Goal: Task Accomplishment & Management: Manage account settings

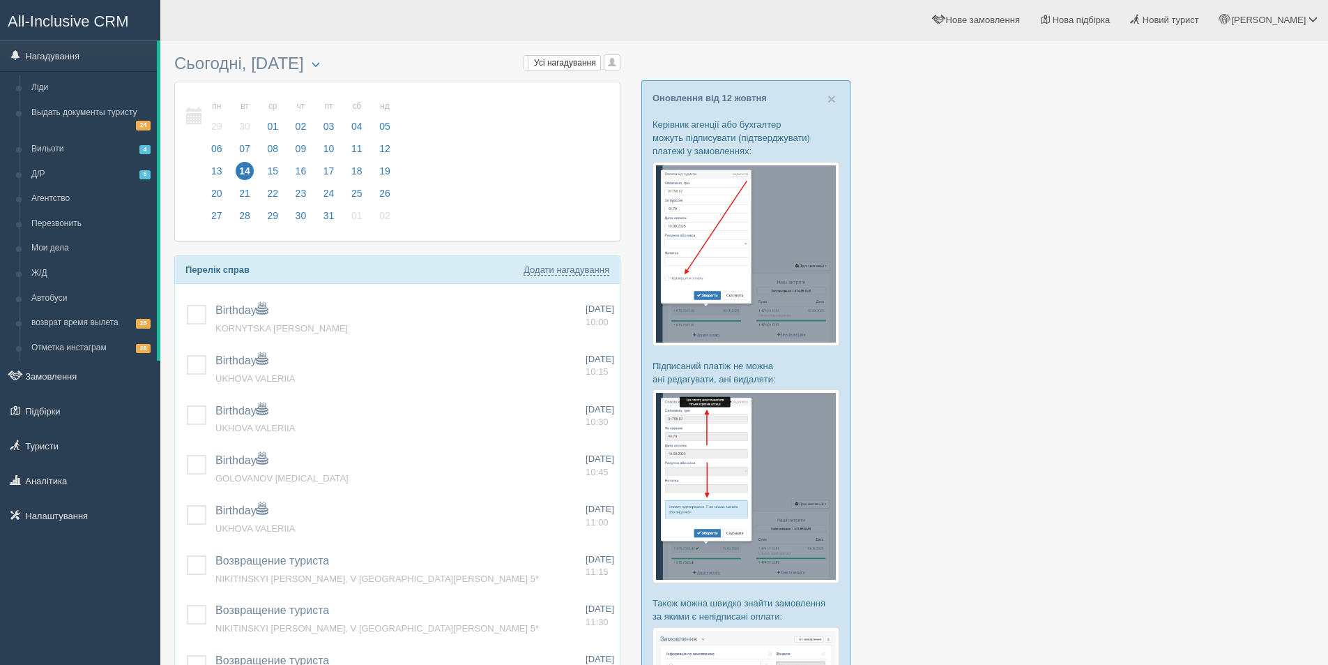
click at [1199, 19] on span "Новий турист" at bounding box center [1171, 20] width 56 height 10
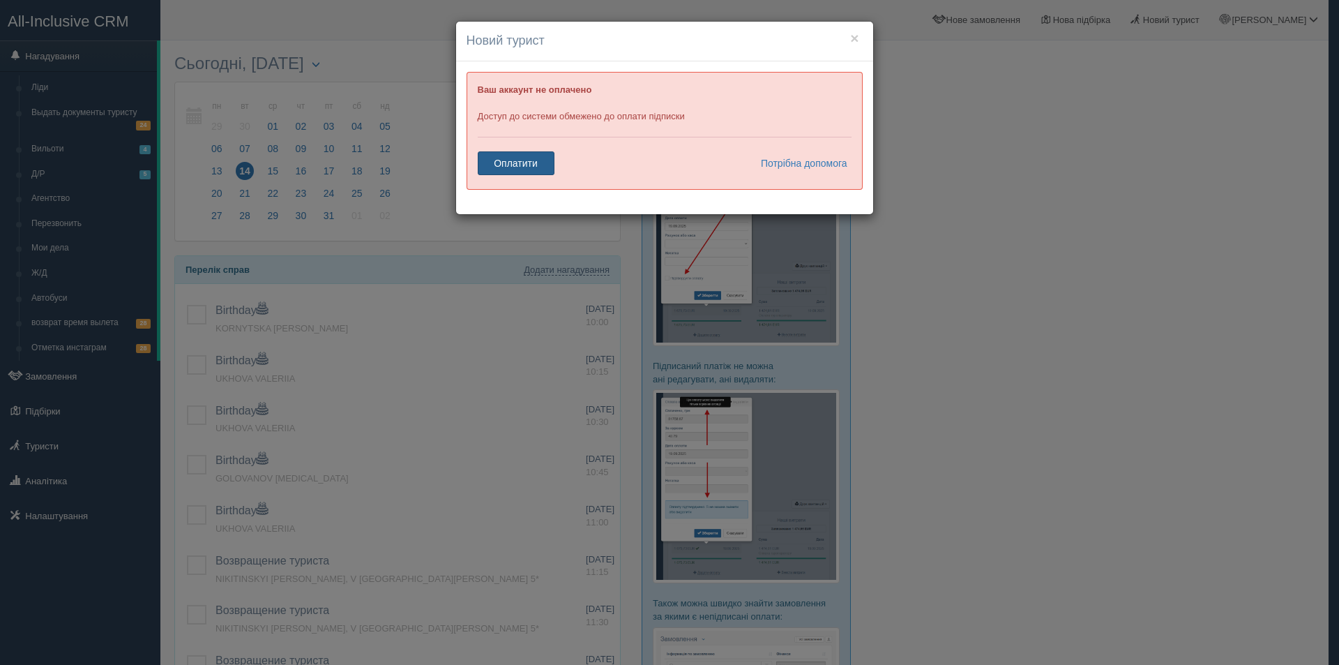
click at [501, 172] on link "Оплатити" at bounding box center [516, 163] width 77 height 24
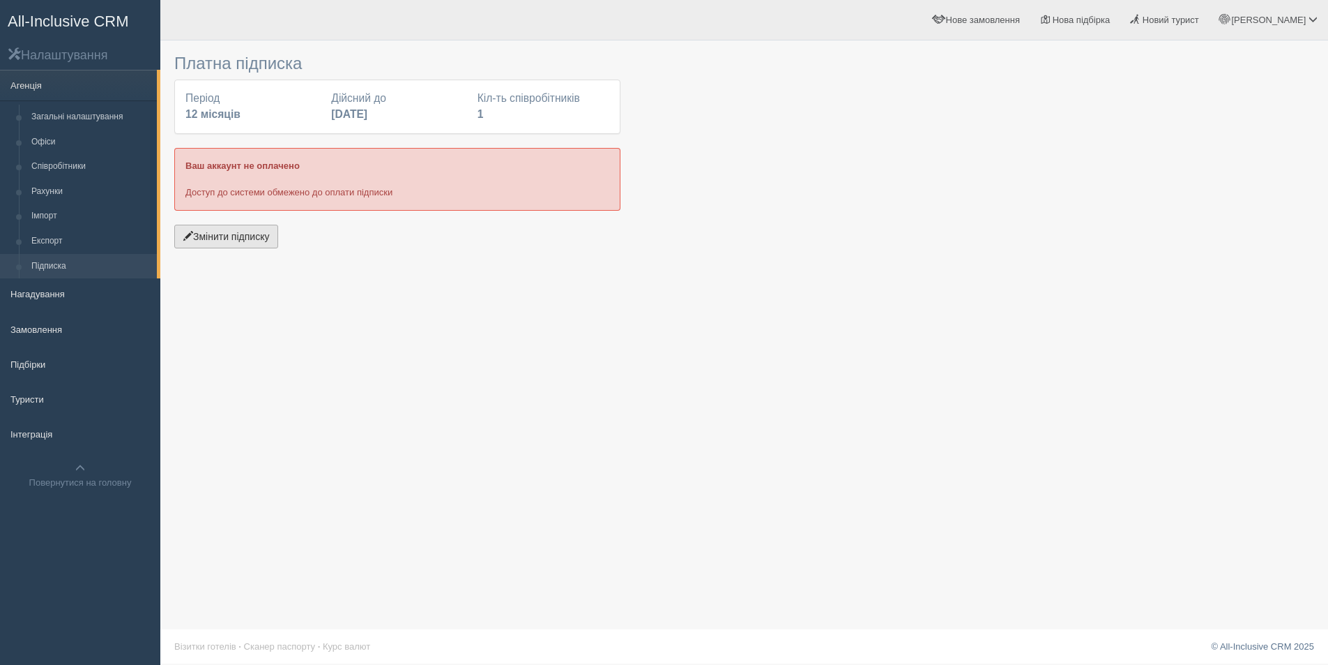
click at [257, 229] on button "Змінити підписку" at bounding box center [226, 237] width 104 height 24
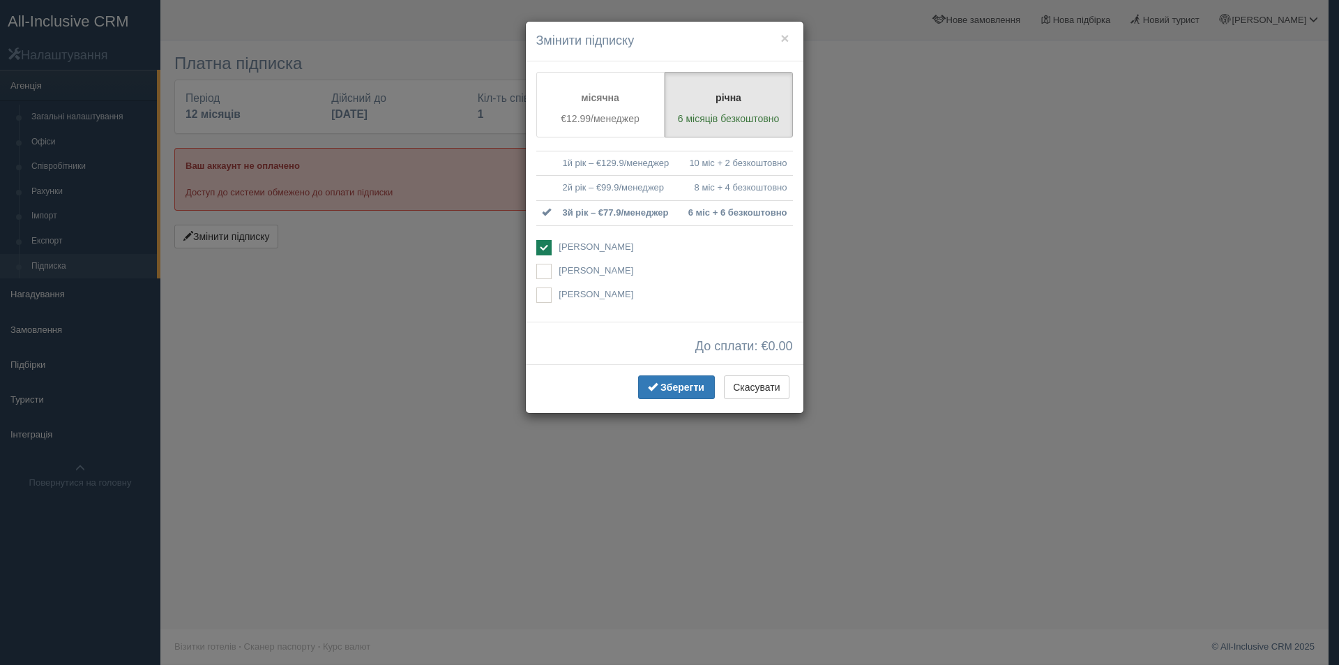
click at [559, 273] on span "[PERSON_NAME]" at bounding box center [596, 270] width 75 height 10
checkbox input "true"
click at [548, 246] on ins at bounding box center [543, 247] width 15 height 15
checkbox input "false"
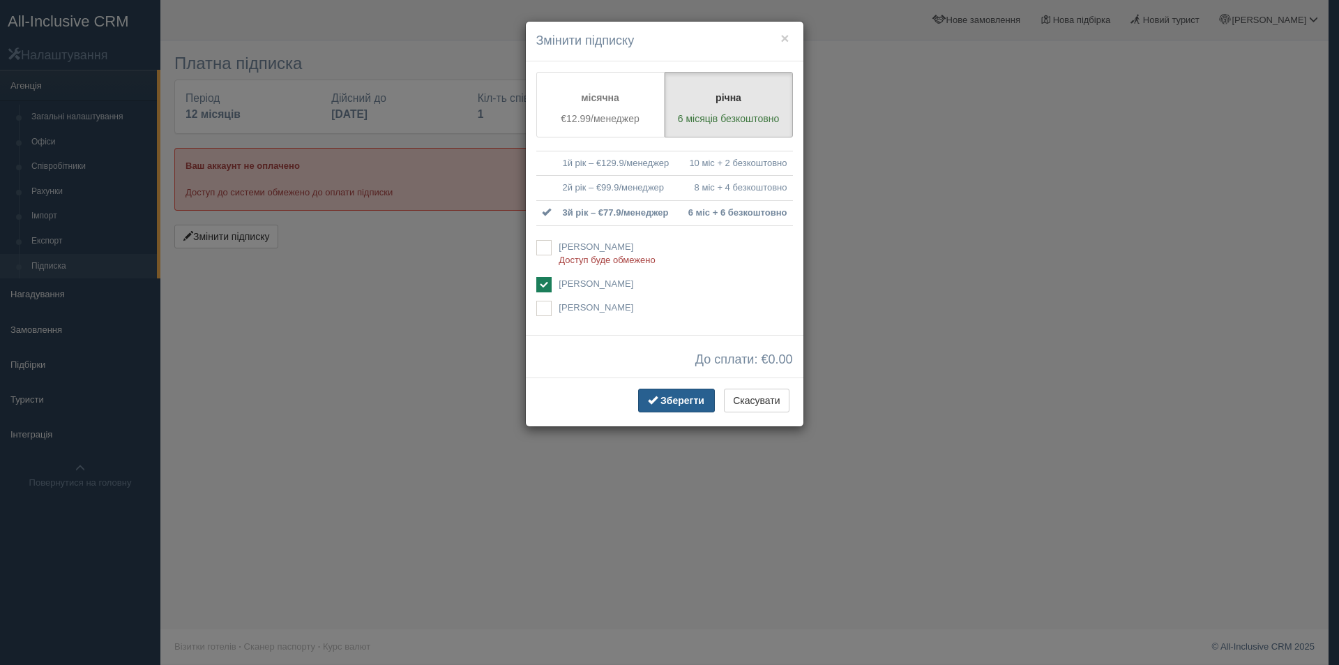
click at [678, 400] on span "Зберегти" at bounding box center [682, 400] width 44 height 11
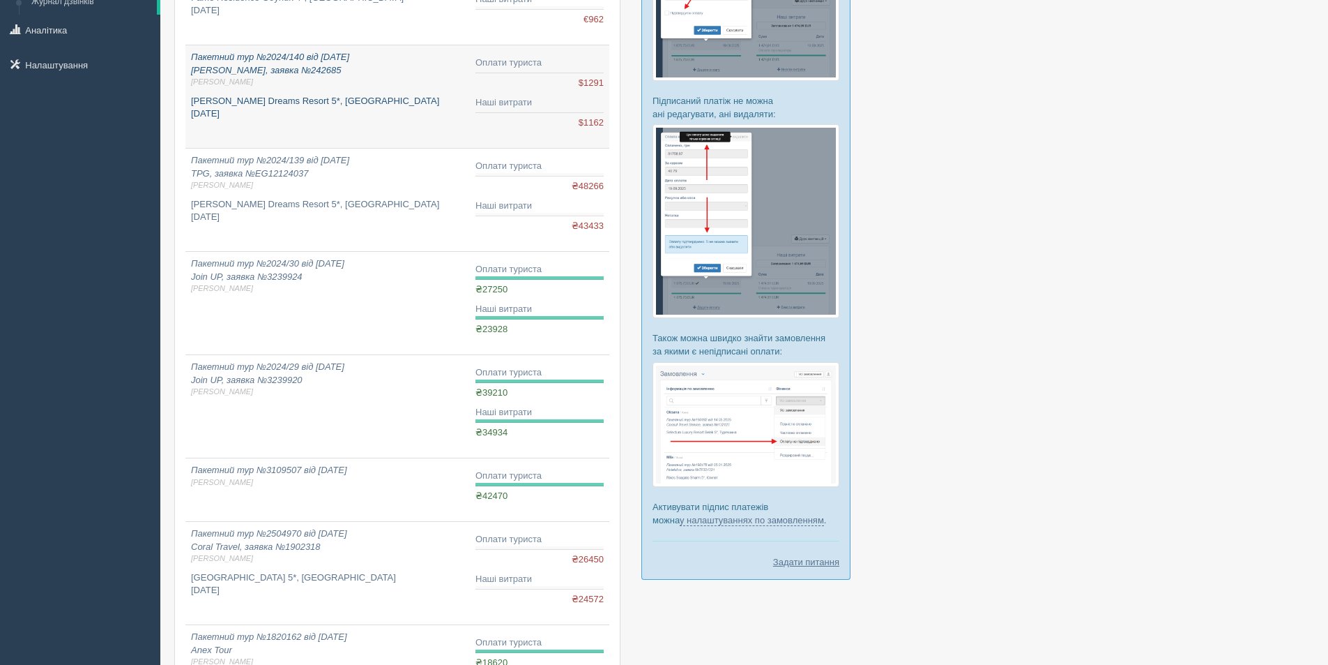
scroll to position [279, 0]
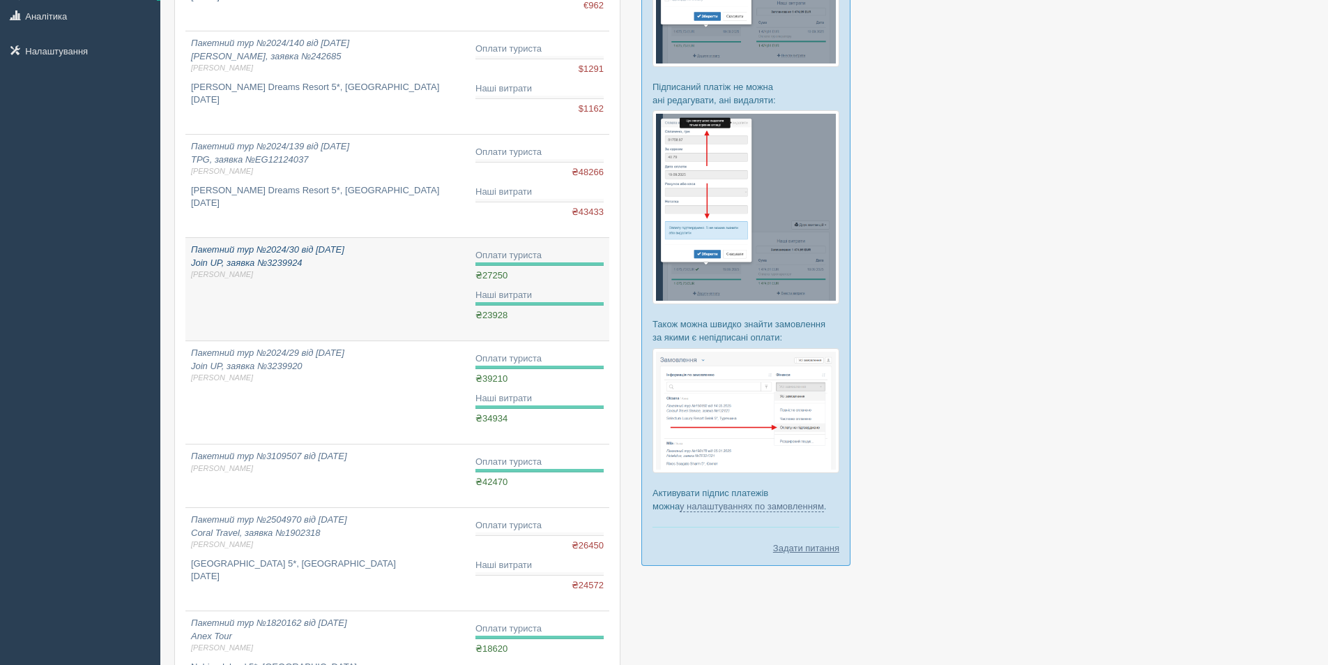
click at [269, 285] on link "Пакетний тур №2024/30 від 29.03.2024 Join UP, заявка №3239924 Дарина Г." at bounding box center [327, 289] width 285 height 103
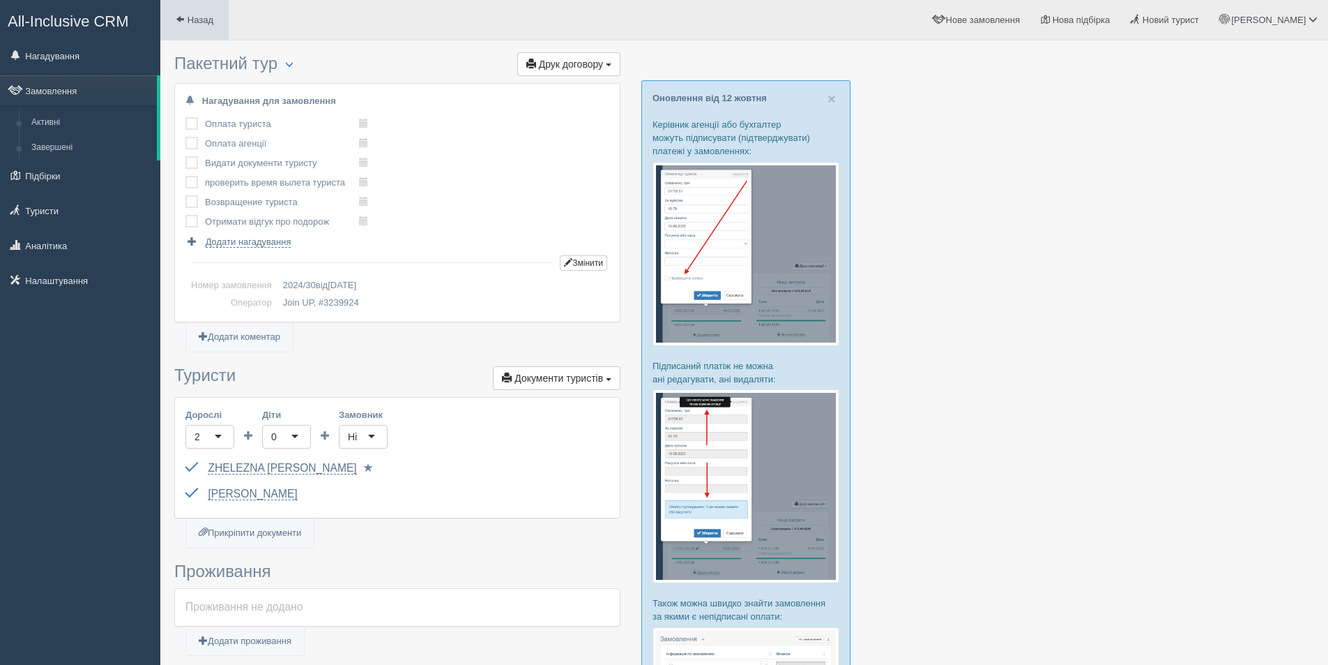
click at [191, 30] on link "Назад" at bounding box center [194, 20] width 68 height 40
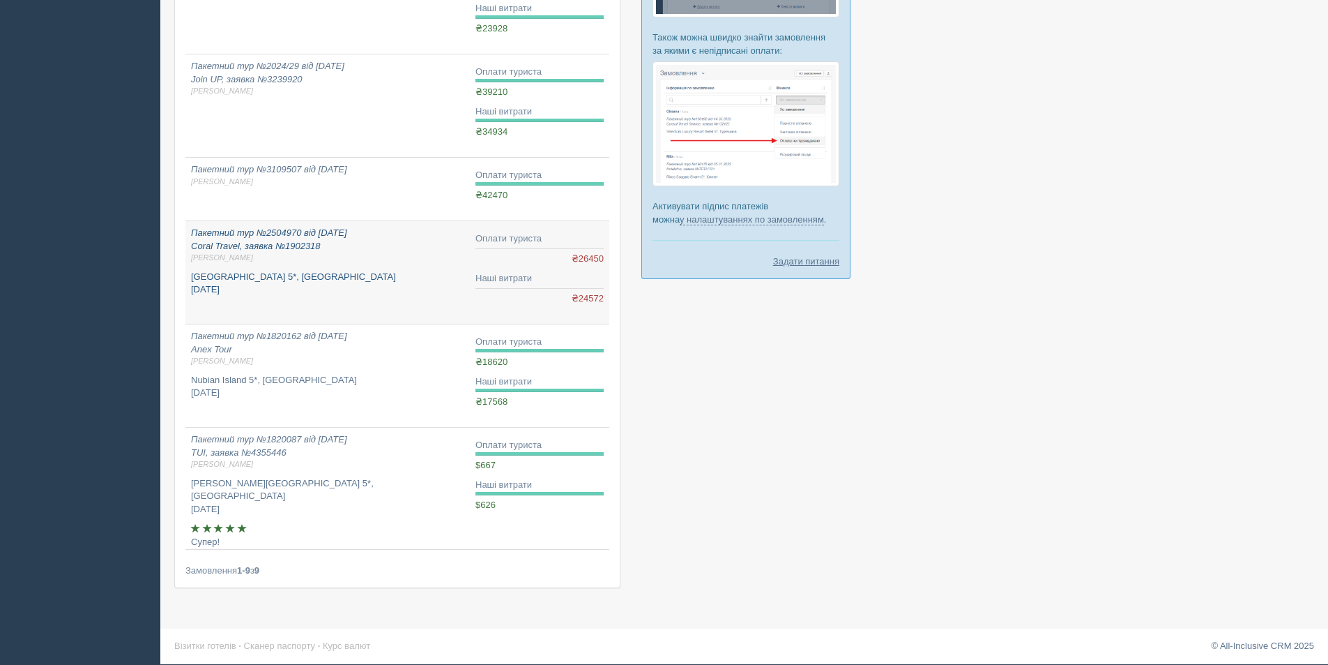
scroll to position [566, 0]
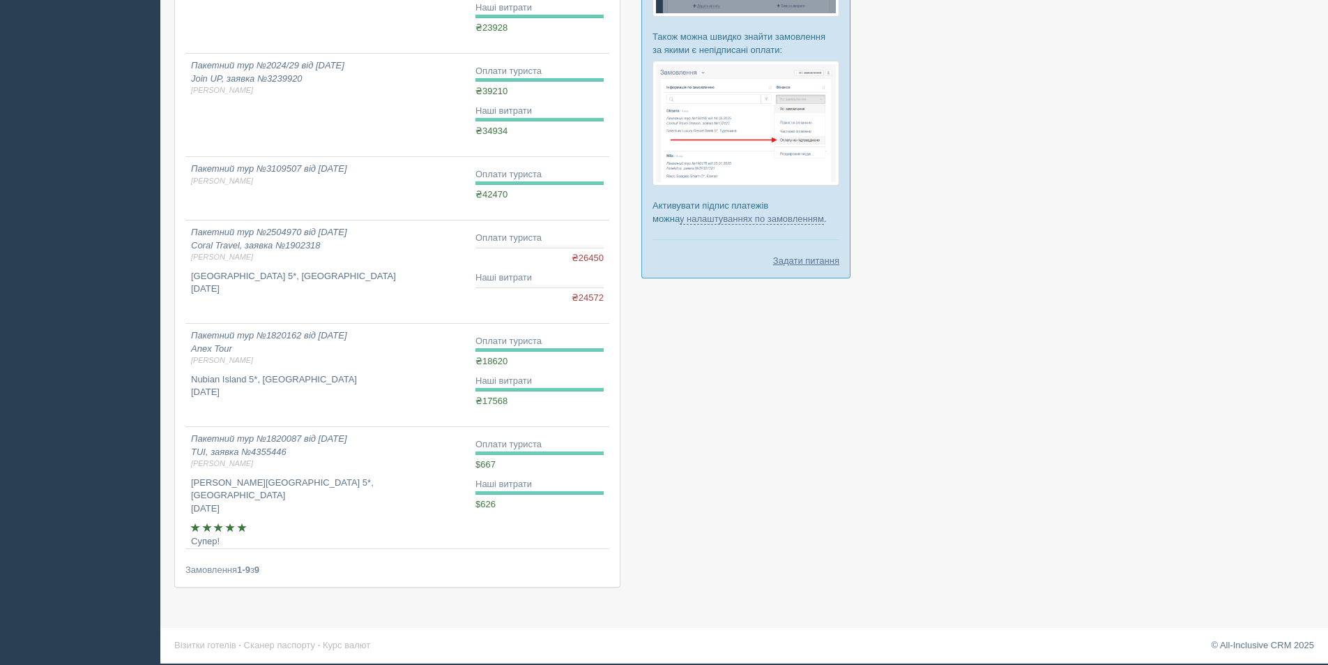
drag, startPoint x: 920, startPoint y: 353, endPoint x: 450, endPoint y: 324, distance: 470.9
click at [921, 353] on div at bounding box center [744, 41] width 1140 height 1120
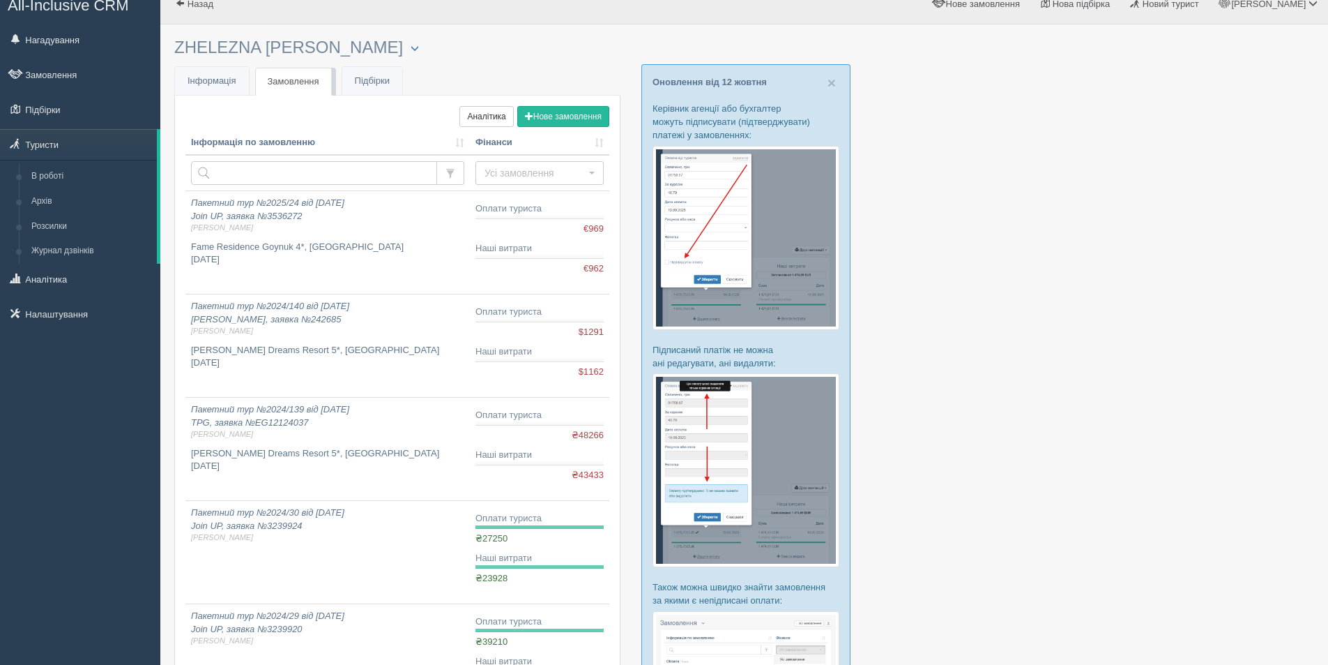
scroll to position [0, 0]
